Goal: Find specific page/section: Find specific page/section

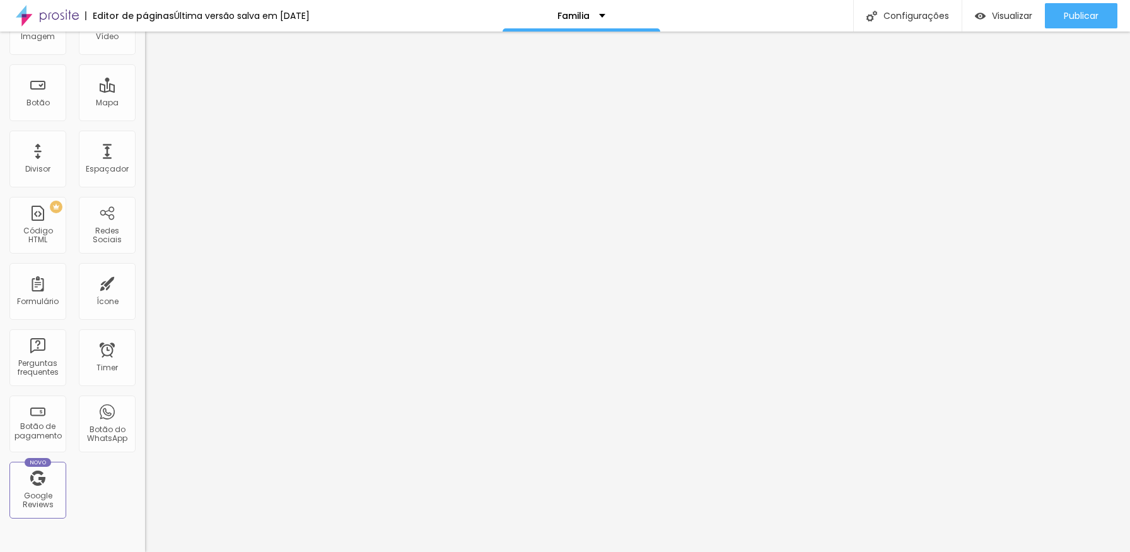
scroll to position [300, 0]
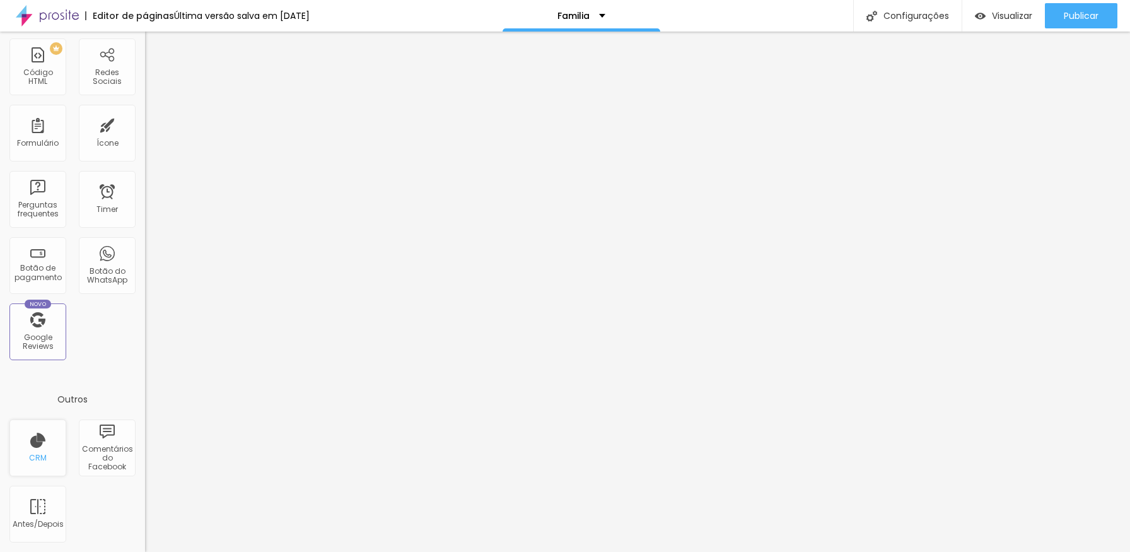
click at [40, 448] on div "CRM" at bounding box center [37, 448] width 57 height 57
click at [34, 327] on div "Novo Google Reviews" at bounding box center [37, 331] width 57 height 57
click at [37, 326] on div "Novo Google Reviews" at bounding box center [37, 331] width 57 height 57
click at [25, 339] on div "Google Reviews" at bounding box center [38, 342] width 50 height 18
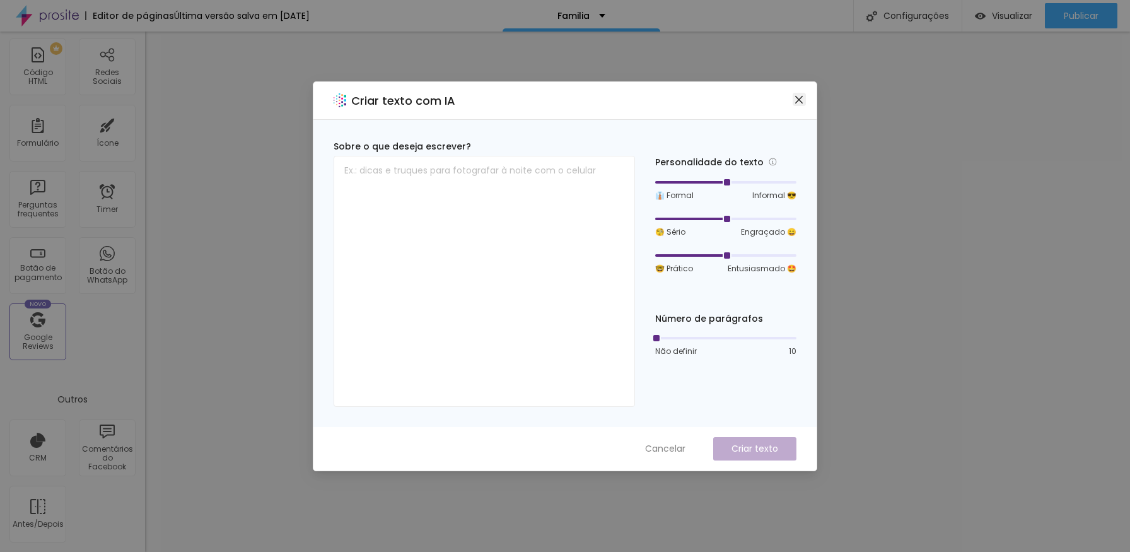
click at [797, 100] on icon "close" at bounding box center [799, 100] width 10 height 10
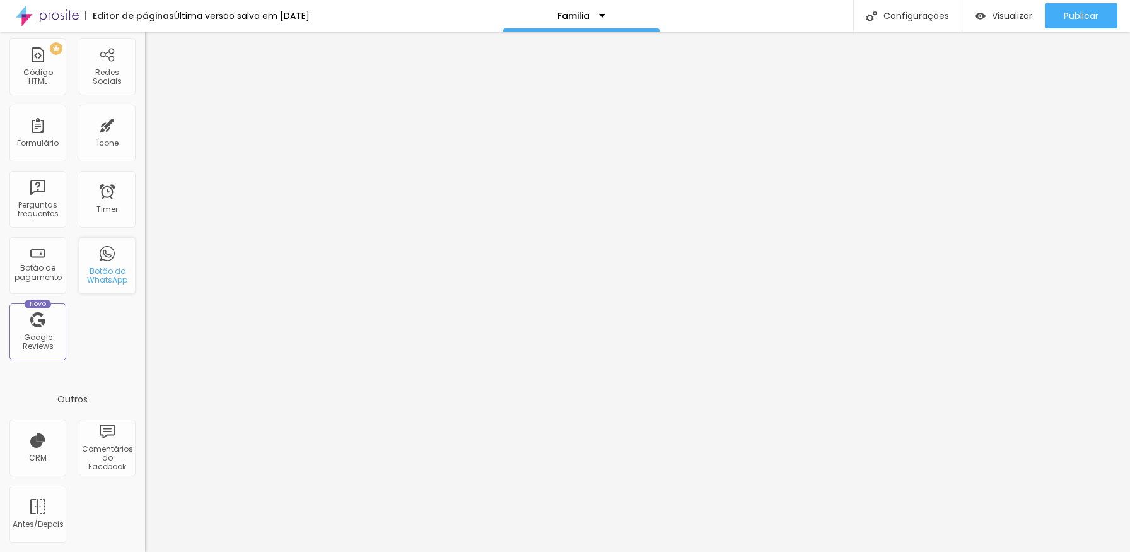
click at [97, 273] on div "Botão do WhatsApp" at bounding box center [107, 276] width 50 height 18
click at [40, 262] on div "Botão de pagamento" at bounding box center [37, 265] width 57 height 57
click at [42, 456] on div "CRM" at bounding box center [38, 458] width 18 height 9
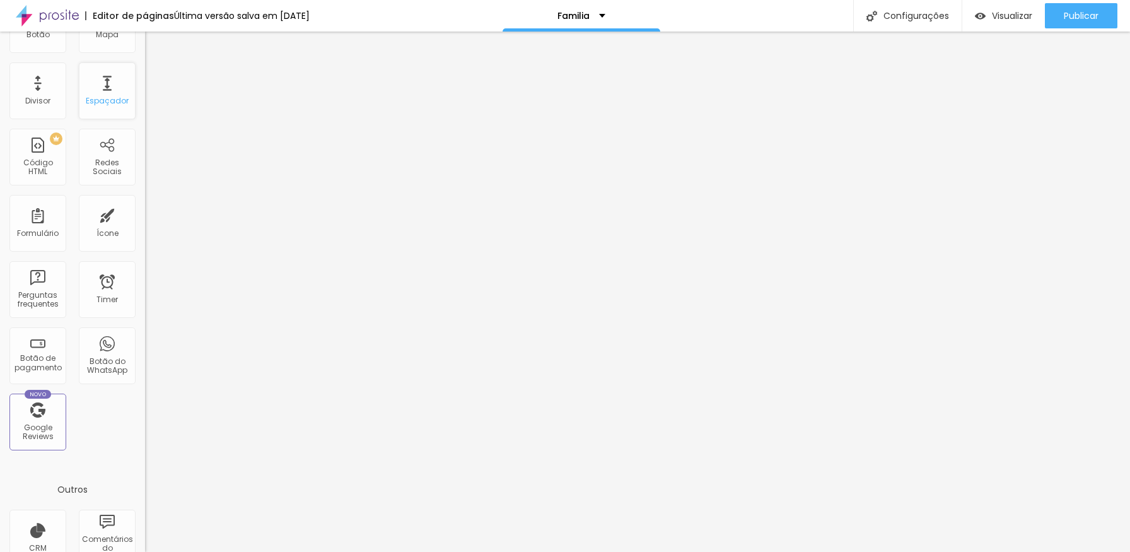
scroll to position [194, 0]
